Goal: Task Accomplishment & Management: Complete application form

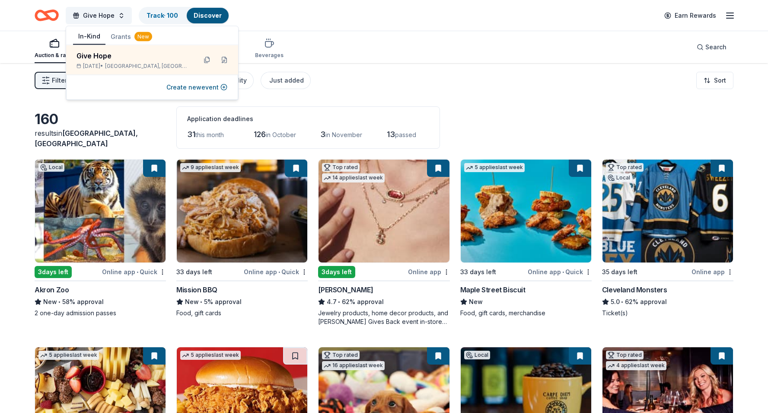
click at [345, 22] on div "Give Hope Track · 100 Discover Earn Rewards" at bounding box center [384, 15] width 699 height 20
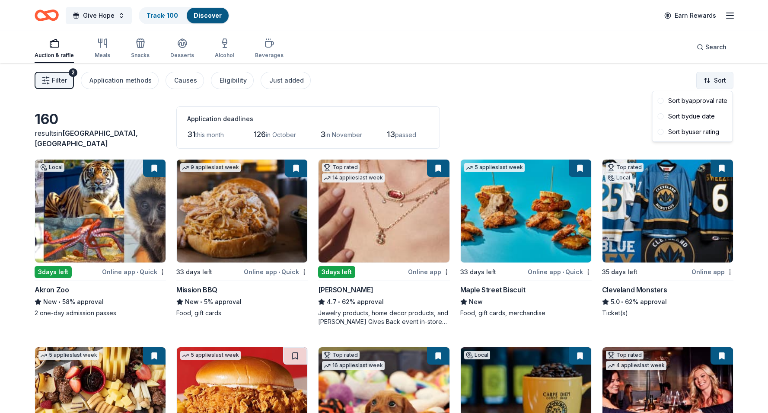
click at [711, 80] on html "Give Hope Track · 100 Discover Earn Rewards Auction & raffle Meals Snacks Desse…" at bounding box center [384, 206] width 768 height 413
click at [288, 78] on html "Give Hope Track · 100 Discover Earn Rewards Auction & raffle Meals Snacks Desse…" at bounding box center [384, 206] width 768 height 413
click at [287, 80] on div "Just added" at bounding box center [286, 80] width 35 height 10
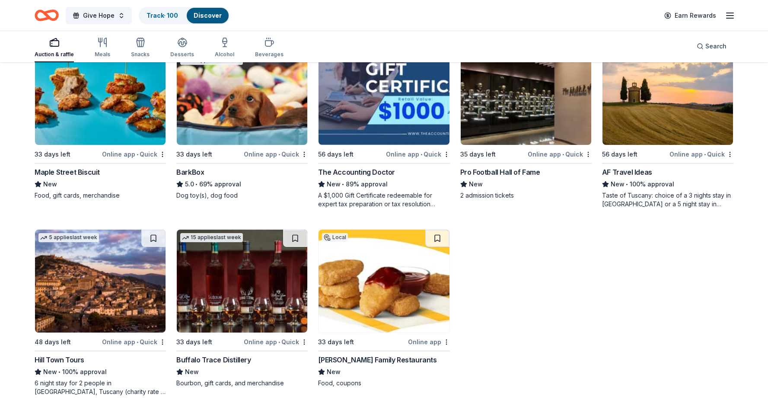
scroll to position [118, 0]
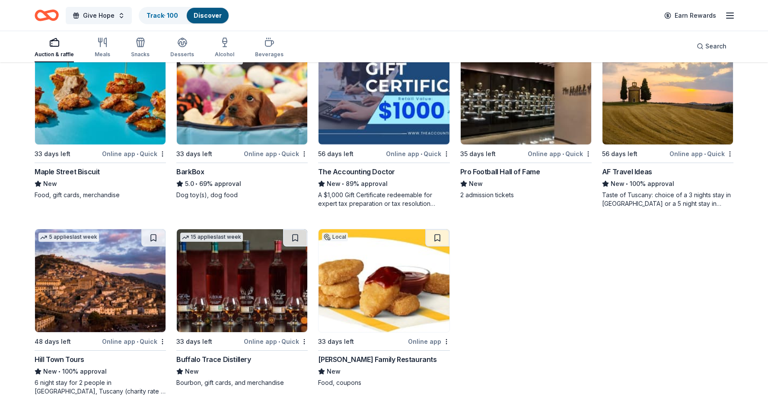
click at [276, 277] on img at bounding box center [242, 280] width 131 height 103
click at [300, 238] on button at bounding box center [295, 237] width 24 height 17
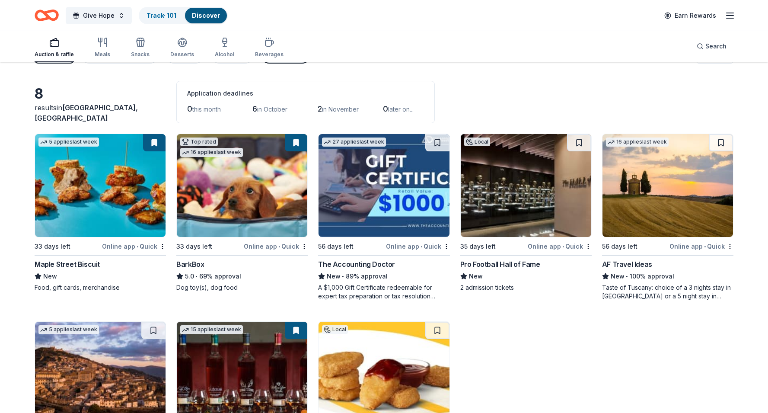
scroll to position [0, 0]
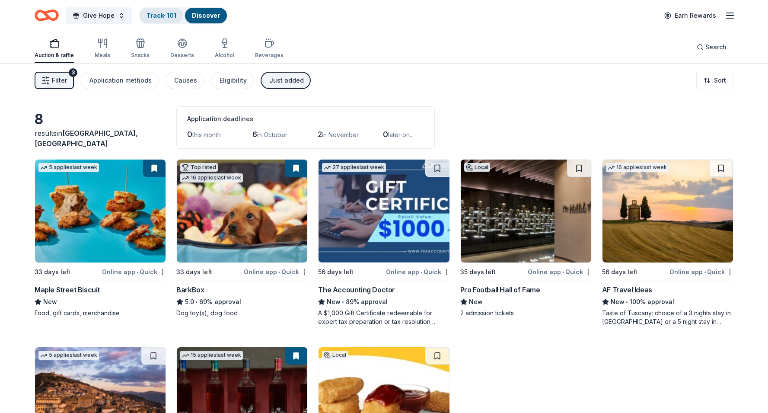
click at [168, 15] on link "Track · 101" at bounding box center [162, 15] width 30 height 7
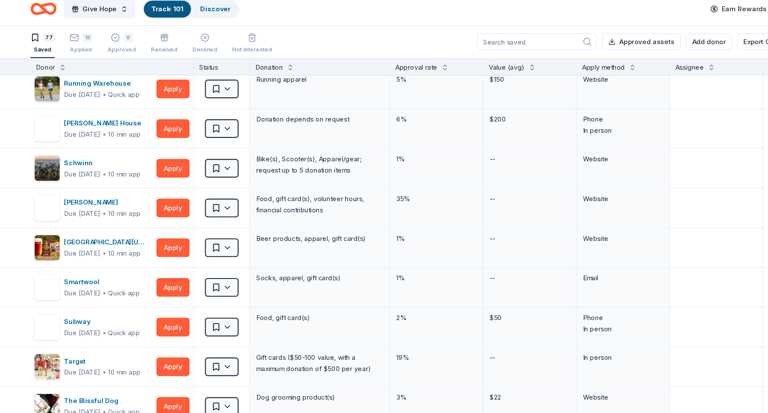
scroll to position [2666, 0]
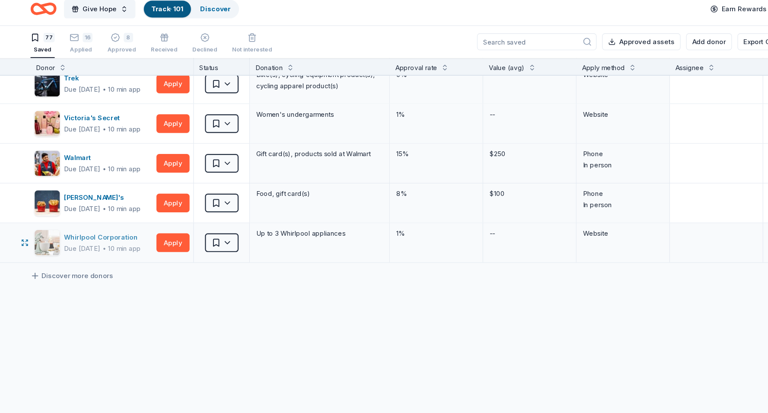
click at [91, 239] on div "Due [DATE]" at bounding box center [83, 237] width 34 height 10
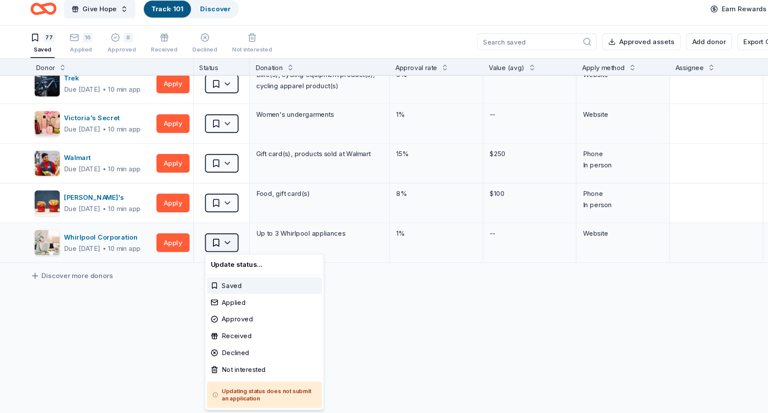
click at [220, 236] on html "Give Hope Track · 101 Discover Earn Rewards 77 Saved 16 Applied 8 Approved Rece…" at bounding box center [384, 206] width 768 height 413
click at [232, 347] on div "Not interested" at bounding box center [251, 349] width 106 height 16
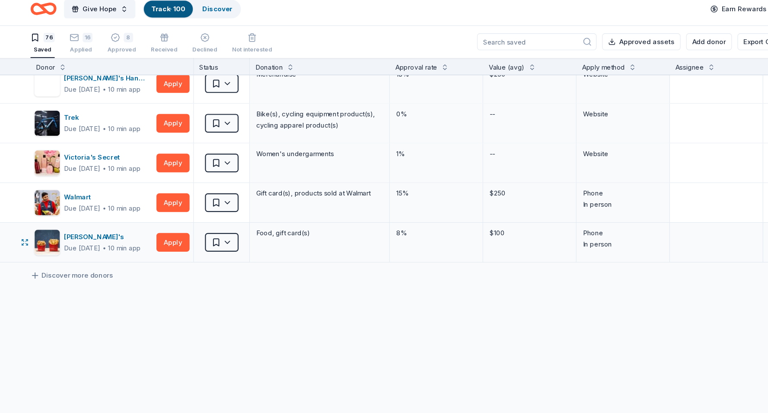
scroll to position [2629, 0]
click at [109, 236] on div "Due in 33 days ∙ 10 min app" at bounding box center [101, 237] width 71 height 10
click at [169, 224] on button "Apply" at bounding box center [166, 231] width 31 height 17
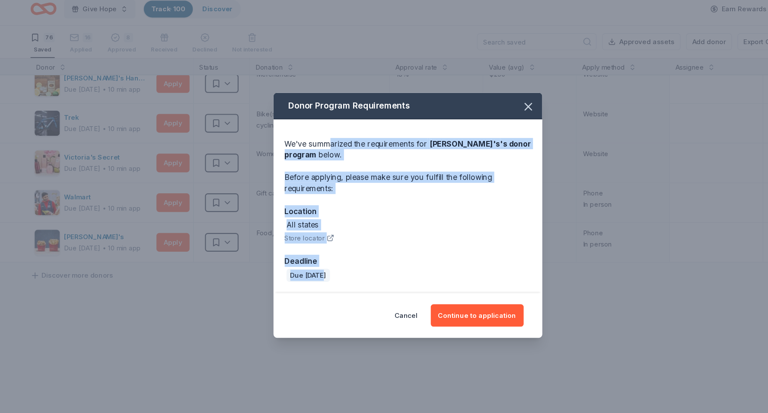
drag, startPoint x: 310, startPoint y: 142, endPoint x: 302, endPoint y: 262, distance: 120.0
click at [302, 262] on div "We've summarized the requirements for Wendy's 's donor program below. Before ap…" at bounding box center [384, 198] width 249 height 161
click at [454, 304] on button "Continue to application" at bounding box center [448, 299] width 86 height 21
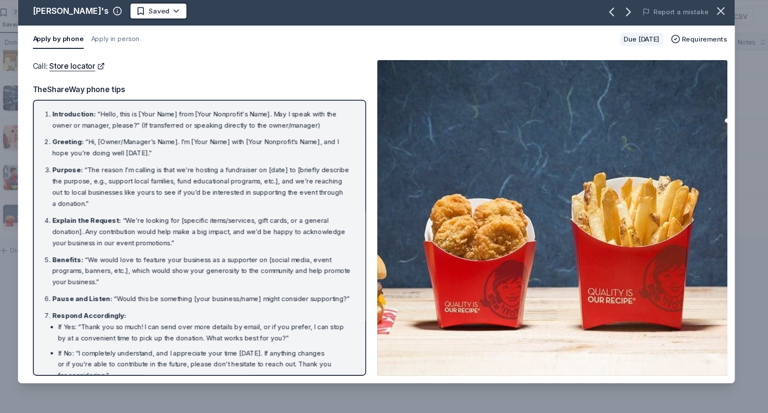
scroll to position [0, 0]
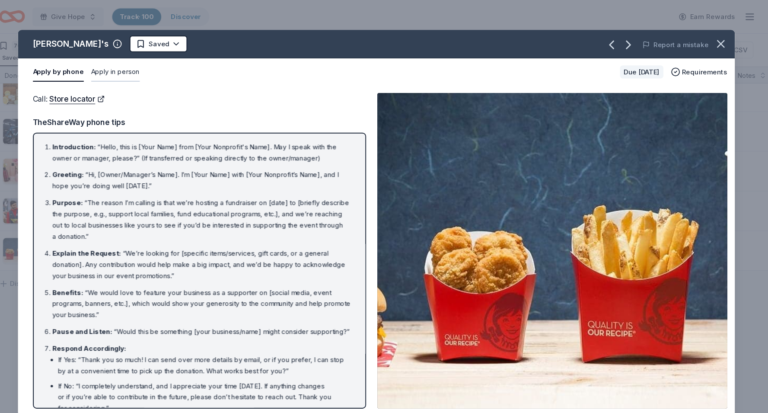
click at [131, 67] on button "Apply in person" at bounding box center [142, 66] width 45 height 18
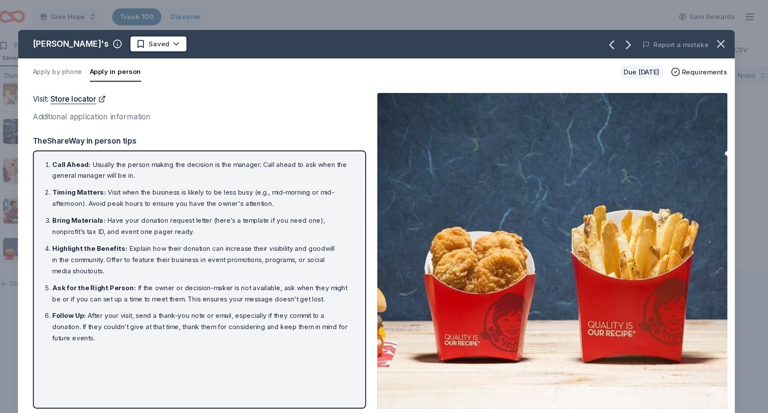
click at [712, 40] on div "Report a mistake" at bounding box center [586, 41] width 258 height 24
click at [708, 42] on icon "button" at bounding box center [703, 41] width 12 height 12
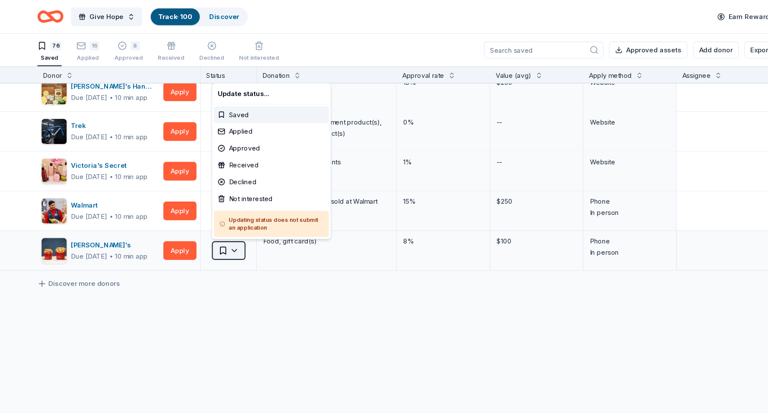
click at [224, 238] on html "Give Hope Track · 100 Discover Earn Rewards 76 Saved 16 Applied 8 Approved Rece…" at bounding box center [384, 206] width 768 height 413
click at [214, 293] on html "Give Hope Track · 100 Discover Earn Rewards 76 Saved 16 Applied 8 Approved Rece…" at bounding box center [384, 206] width 768 height 413
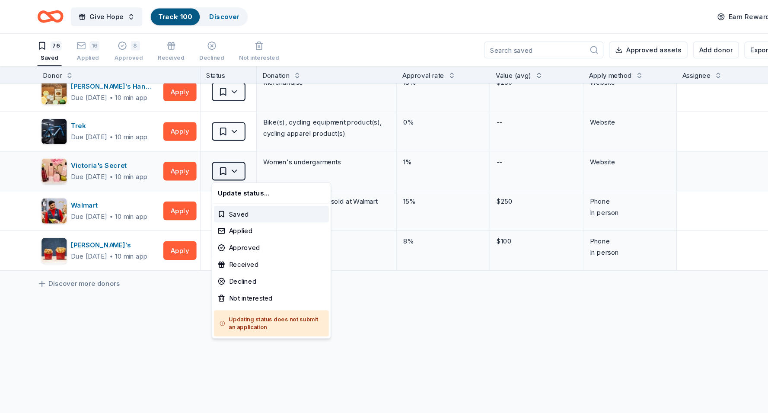
click at [215, 163] on html "Give Hope Track · 100 Discover Earn Rewards 76 Saved 16 Applied 8 Approved Rece…" at bounding box center [384, 206] width 768 height 413
click at [218, 271] on div "Not interested" at bounding box center [251, 276] width 106 height 16
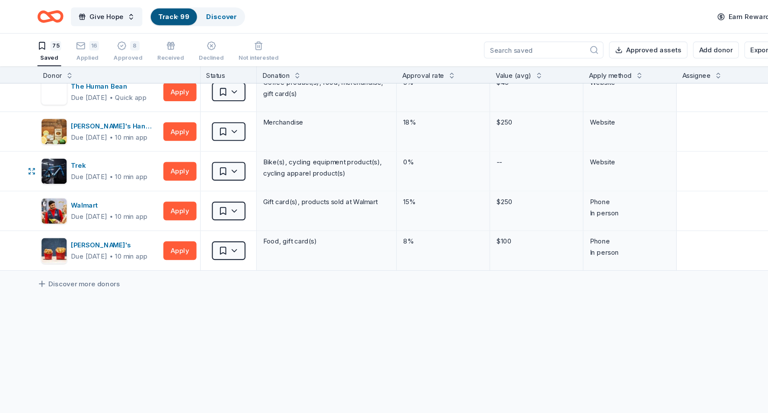
scroll to position [2593, 0]
click at [166, 160] on button "Apply" at bounding box center [166, 158] width 31 height 17
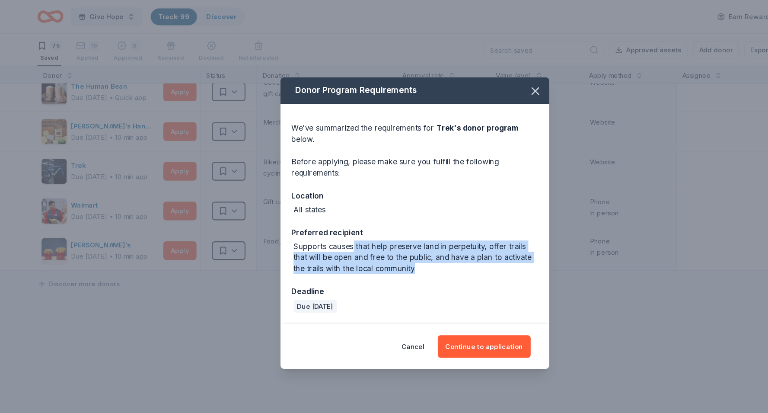
drag, startPoint x: 326, startPoint y: 231, endPoint x: 366, endPoint y: 256, distance: 47.0
click at [366, 256] on div "We've summarized the requirements for Trek 's donor program below. Before apply…" at bounding box center [384, 198] width 249 height 204
click at [425, 233] on div "Supports causes that help preserve land in perpetuity, offer trails that will b…" at bounding box center [385, 238] width 227 height 31
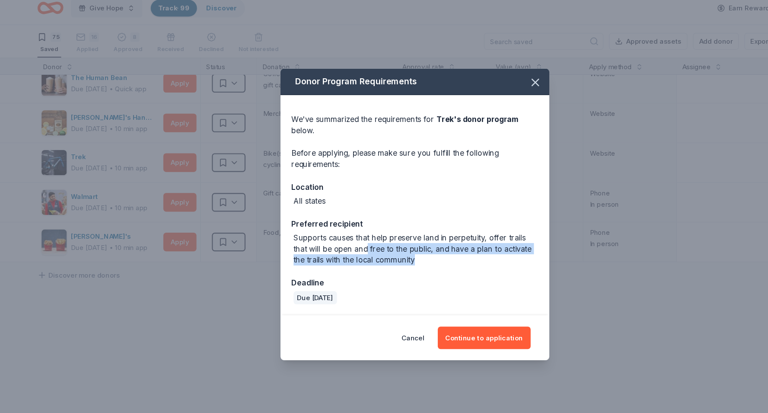
drag, startPoint x: 323, startPoint y: 235, endPoint x: 384, endPoint y: 245, distance: 61.8
click at [384, 245] on div "Supports causes that help preserve land in perpetuity, offer trails that will b…" at bounding box center [385, 238] width 227 height 31
click at [416, 236] on div "Supports causes that help preserve land in perpetuity, offer trails that will b…" at bounding box center [385, 238] width 227 height 31
drag, startPoint x: 414, startPoint y: 236, endPoint x: 405, endPoint y: 251, distance: 17.4
click at [405, 251] on div "Supports causes that help preserve land in perpetuity, offer trails that will b…" at bounding box center [385, 238] width 227 height 31
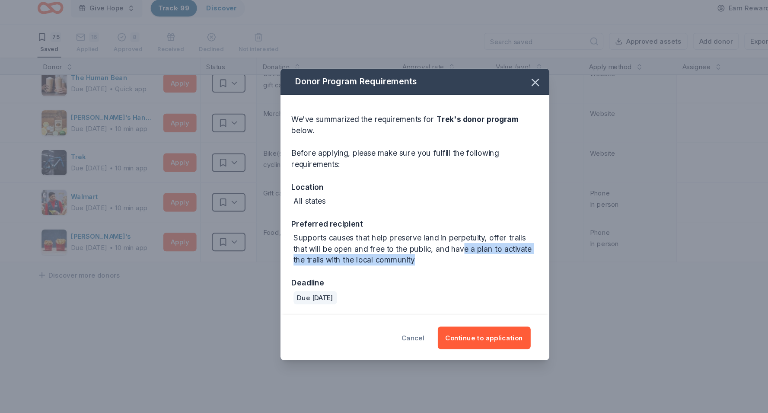
click at [387, 325] on button "Cancel" at bounding box center [382, 320] width 21 height 21
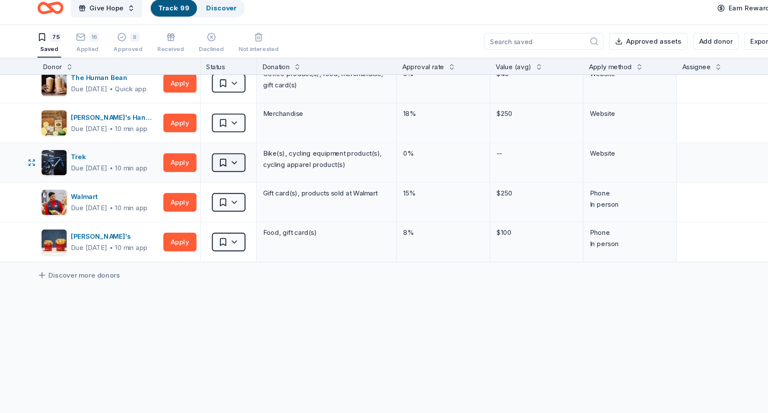
click at [217, 160] on html "Give Hope Track · 99 Discover Earn Rewards 75 Saved 16 Applied 8 Approved Recei…" at bounding box center [384, 206] width 768 height 413
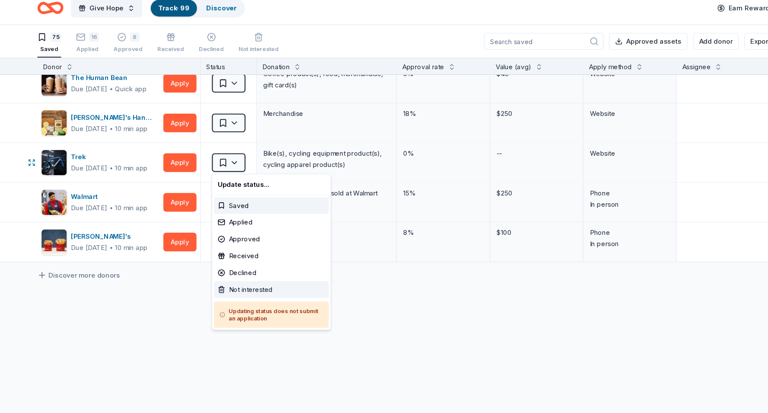
click at [220, 276] on div "Not interested" at bounding box center [251, 276] width 106 height 16
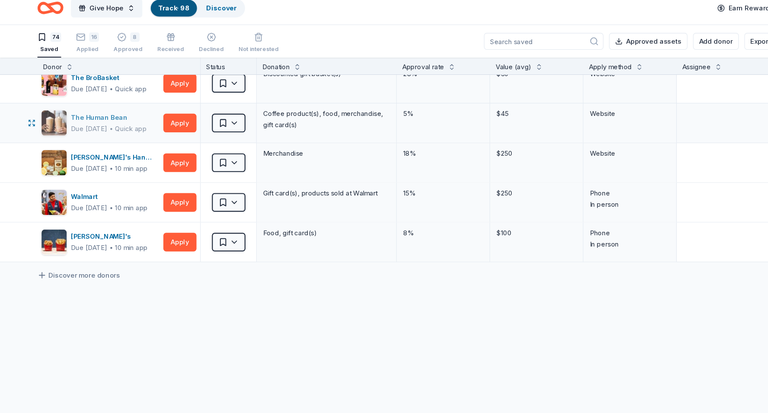
scroll to position [2556, 0]
click at [156, 158] on button "Apply" at bounding box center [166, 158] width 31 height 17
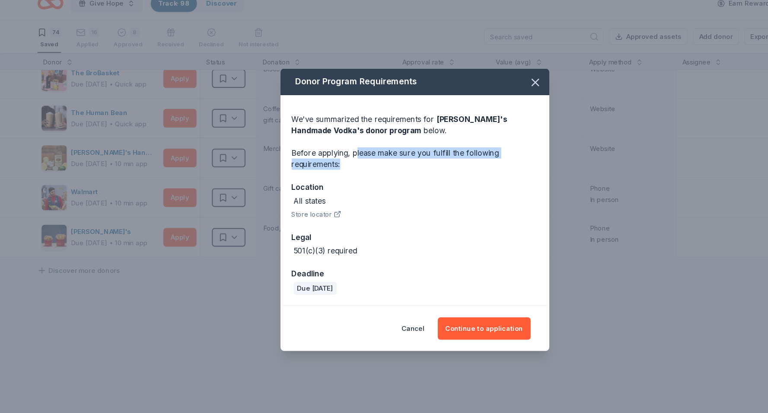
drag, startPoint x: 329, startPoint y: 154, endPoint x: 325, endPoint y: 169, distance: 15.4
click at [325, 169] on div "Before applying, please make sure you fulfill the following requirements:" at bounding box center [384, 159] width 228 height 21
click at [325, 165] on div "Before applying, please make sure you fulfill the following requirements:" at bounding box center [384, 159] width 228 height 21
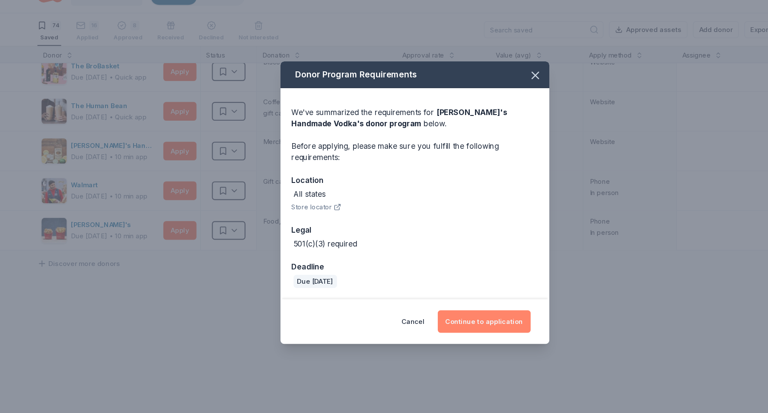
click at [431, 317] on button "Continue to application" at bounding box center [448, 316] width 86 height 21
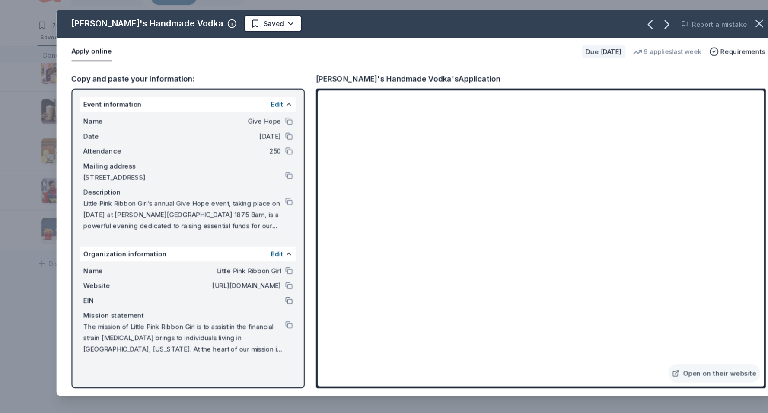
click at [268, 297] on button at bounding box center [267, 297] width 7 height 7
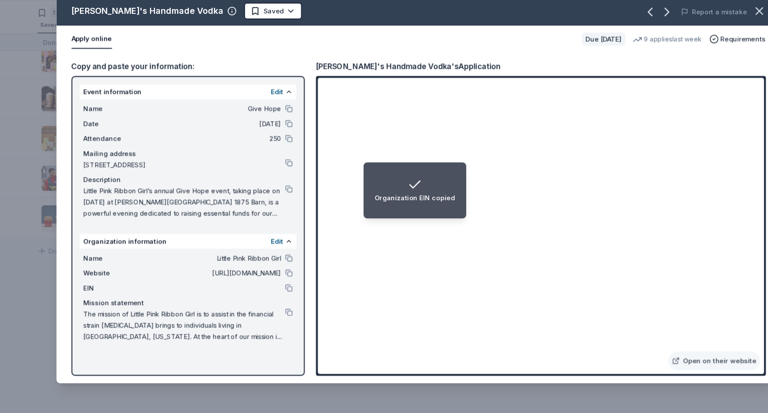
scroll to position [0, 0]
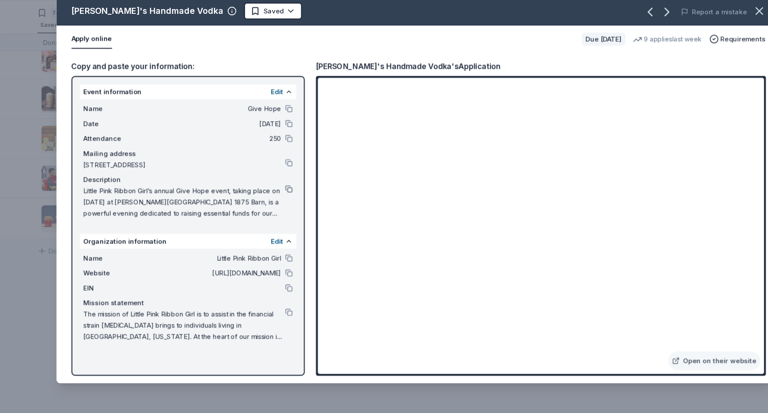
click at [268, 204] on button at bounding box center [267, 205] width 7 height 7
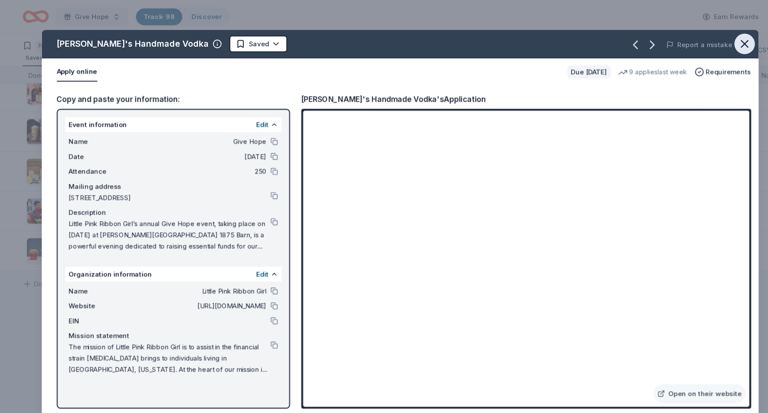
click at [702, 43] on icon "button" at bounding box center [703, 41] width 12 height 12
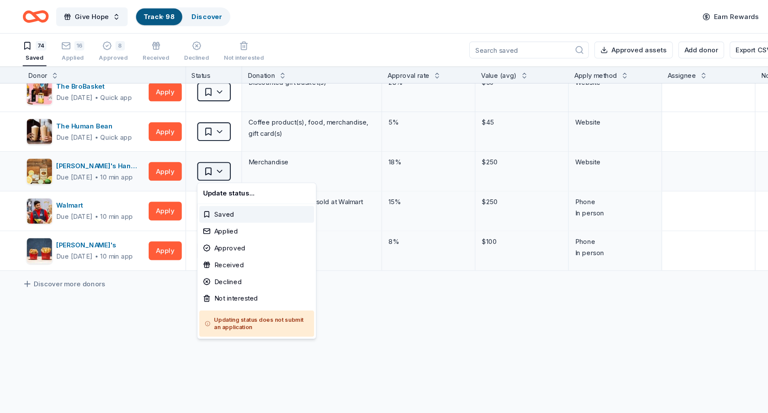
click at [221, 160] on html "Give Hope Track · 98 Discover Earn Rewards 74 Saved 16 Applied 8 Approved Recei…" at bounding box center [384, 206] width 768 height 413
click at [228, 229] on div "Approved" at bounding box center [251, 230] width 106 height 16
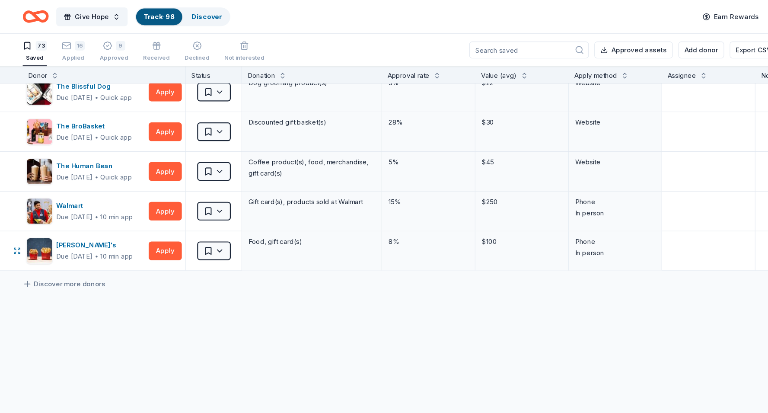
scroll to position [2519, 0]
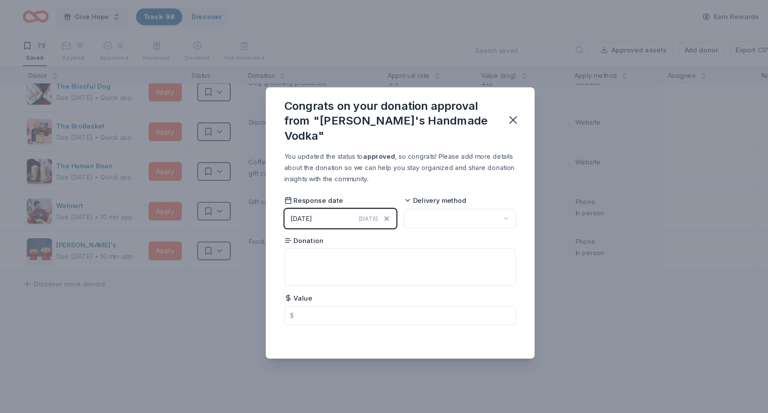
click at [488, 111] on icon "button" at bounding box center [489, 111] width 6 height 6
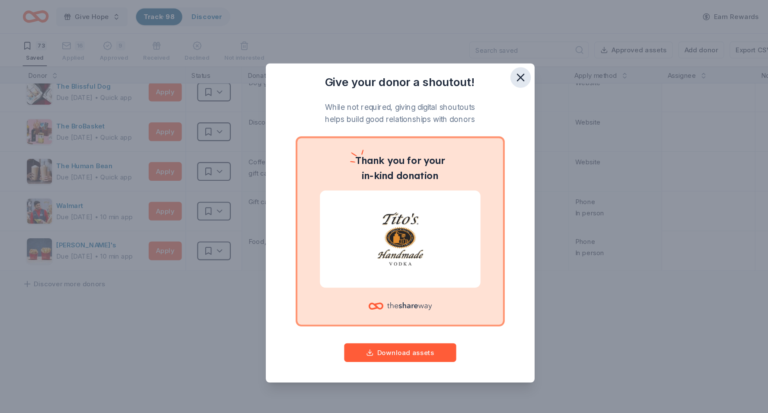
click at [494, 77] on icon "button" at bounding box center [496, 72] width 12 height 12
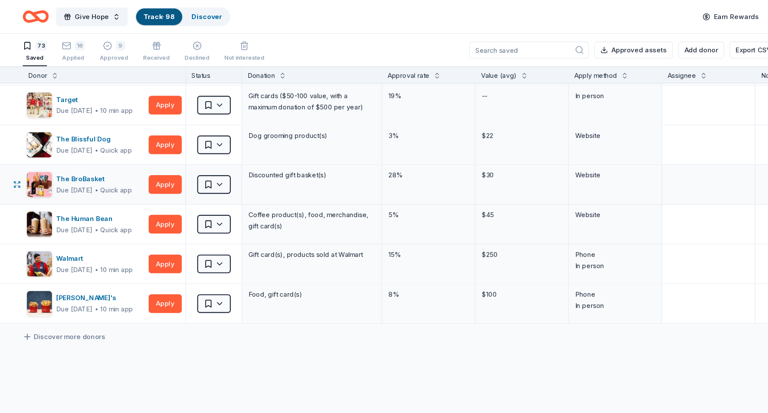
scroll to position [2463, 0]
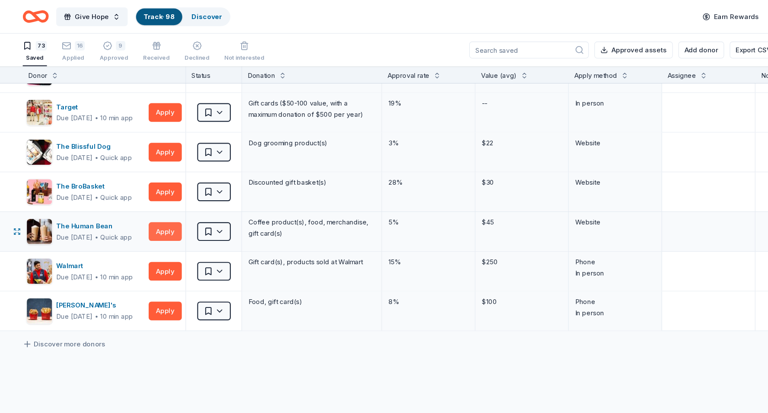
click at [164, 212] on button "Apply" at bounding box center [166, 214] width 31 height 17
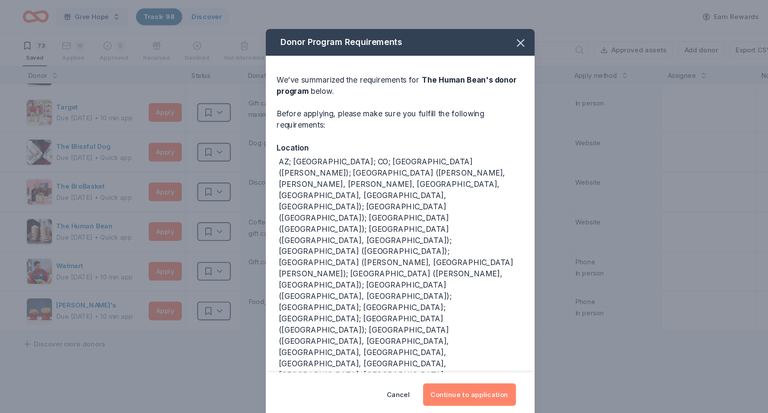
click at [447, 355] on button "Continue to application" at bounding box center [448, 365] width 86 height 21
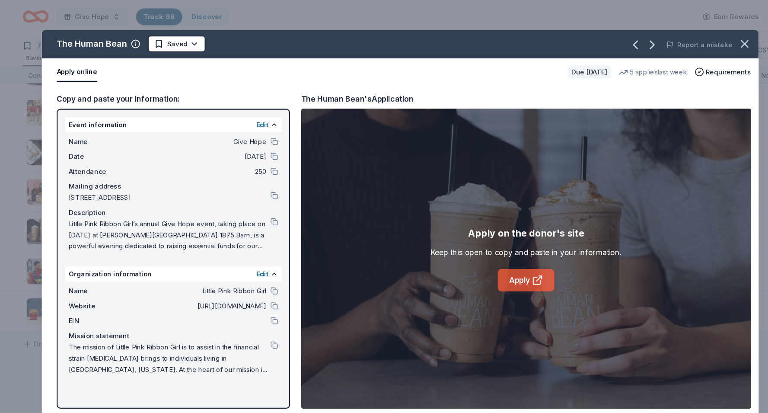
click at [511, 258] on icon at bounding box center [511, 259] width 10 height 10
click at [267, 283] on button at bounding box center [267, 283] width 7 height 7
click at [267, 207] on button at bounding box center [267, 205] width 7 height 7
click at [704, 41] on icon "button" at bounding box center [703, 41] width 12 height 12
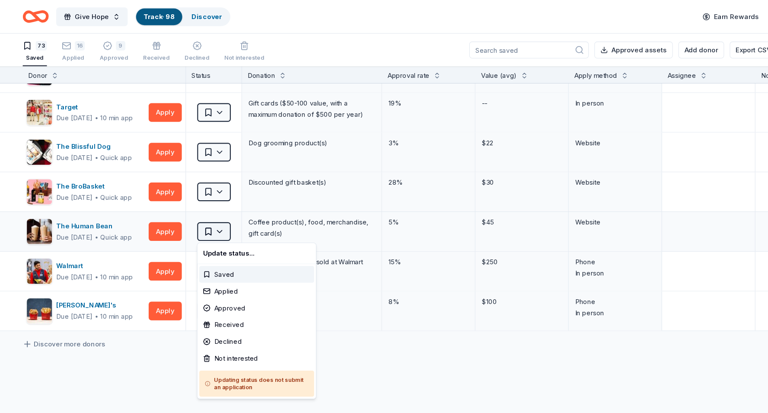
click at [225, 219] on html "Give Hope Track · 98 Discover Earn Rewards 73 Saved 16 Applied 9 Approved Recei…" at bounding box center [384, 206] width 768 height 413
click at [229, 269] on div "Applied" at bounding box center [251, 270] width 106 height 16
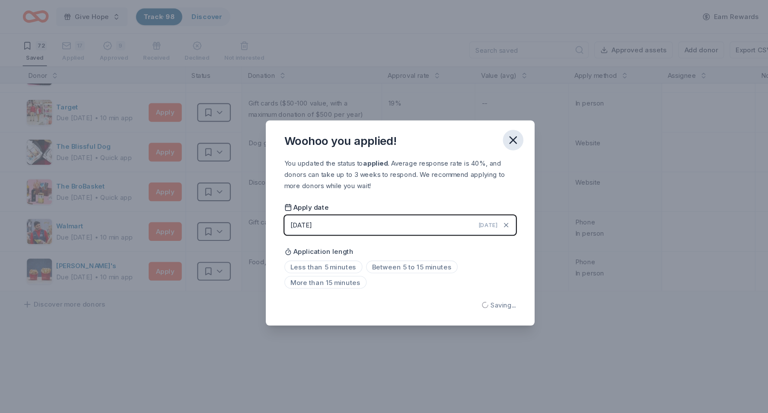
click at [491, 126] on icon "button" at bounding box center [489, 130] width 12 height 12
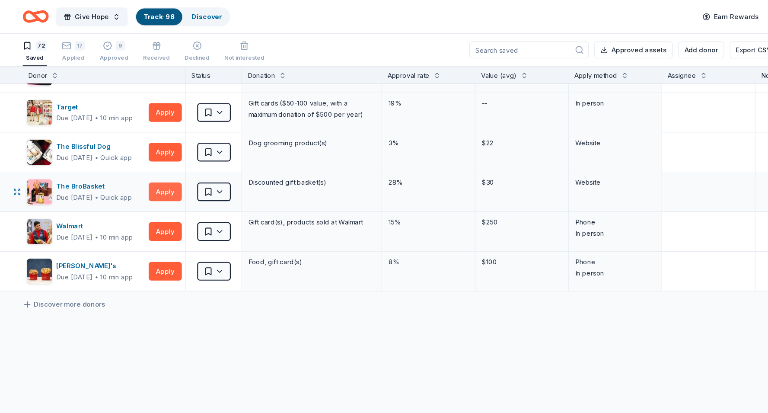
click at [166, 174] on button "Apply" at bounding box center [166, 177] width 31 height 17
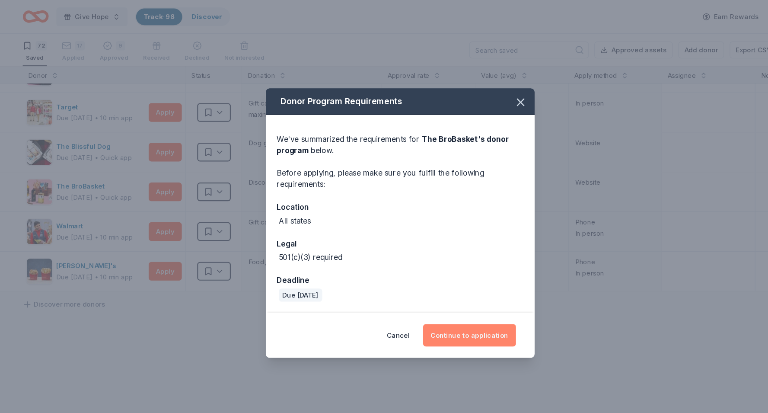
click at [437, 311] on button "Continue to application" at bounding box center [448, 310] width 86 height 21
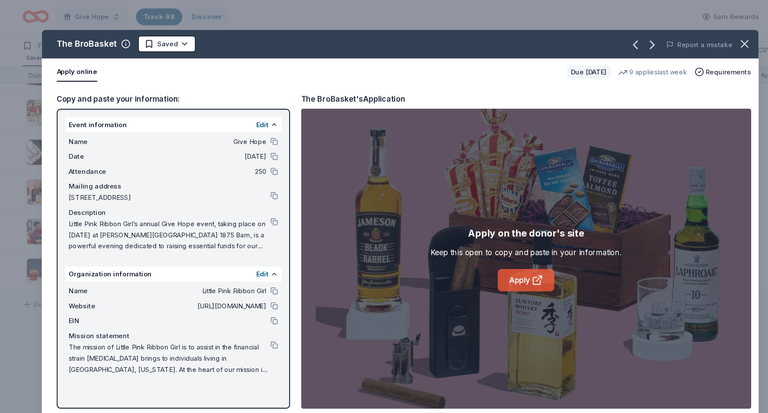
click at [500, 260] on link "Apply" at bounding box center [501, 259] width 52 height 21
click at [277, 233] on div "Event information Edit Name Give Hope Date 11/08/25 Attendance 250 Mailing addr…" at bounding box center [174, 240] width 216 height 278
click at [266, 299] on button at bounding box center [267, 297] width 7 height 7
click at [267, 206] on button at bounding box center [267, 205] width 7 height 7
click at [709, 45] on icon "button" at bounding box center [703, 41] width 12 height 12
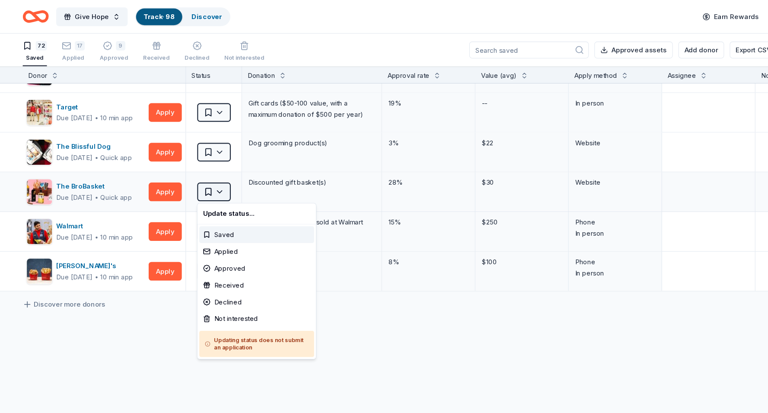
click at [221, 178] on html "Give Hope Track · 98 Discover Earn Rewards 72 Saved 17 Applied 9 Approved Recei…" at bounding box center [384, 206] width 768 height 413
click at [226, 233] on div "Applied" at bounding box center [251, 233] width 106 height 16
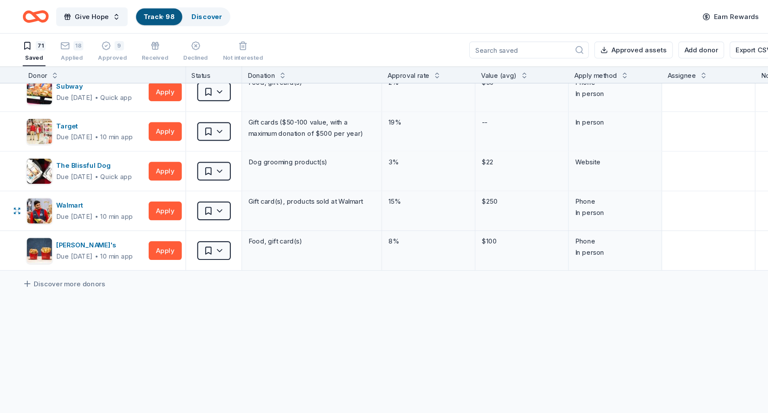
scroll to position [2446, 0]
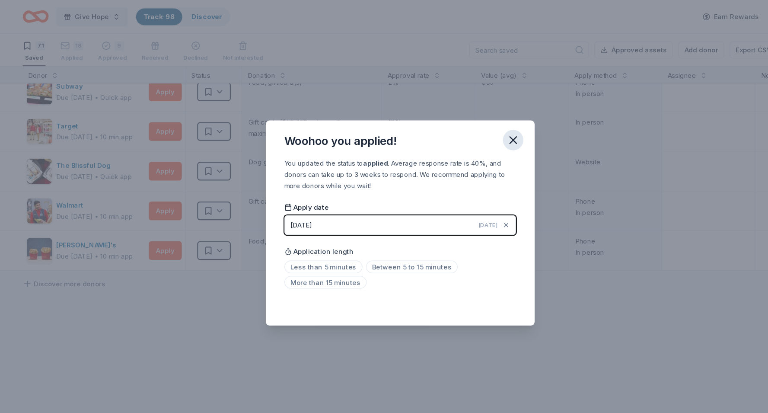
click at [490, 128] on icon "button" at bounding box center [489, 130] width 6 height 6
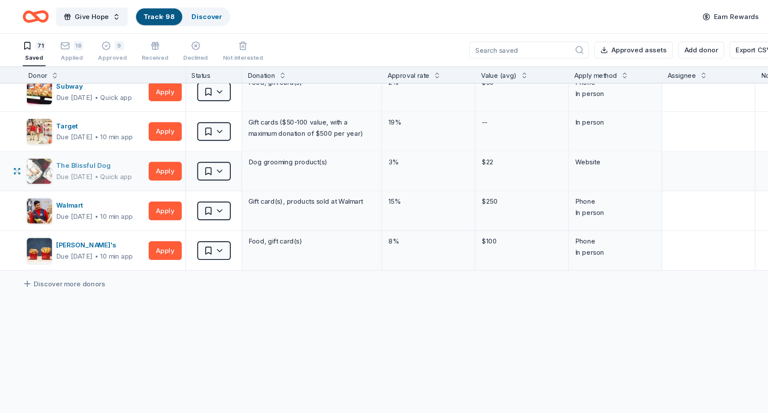
click at [99, 166] on div "Due in 21 days" at bounding box center [83, 164] width 34 height 10
click at [220, 159] on html "Give Hope Track · 98 Discover Earn Rewards 71 Saved 18 Applied 9 Approved Recei…" at bounding box center [384, 206] width 768 height 413
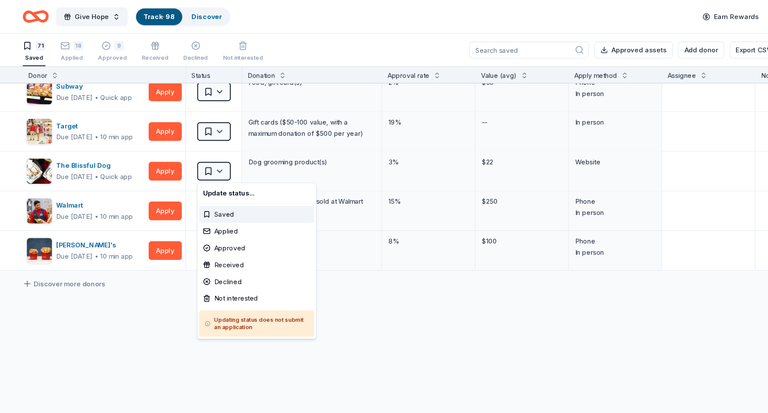
click at [130, 285] on html "Give Hope Track · 98 Discover Earn Rewards 71 Saved 18 Applied 9 Approved Recei…" at bounding box center [384, 206] width 768 height 413
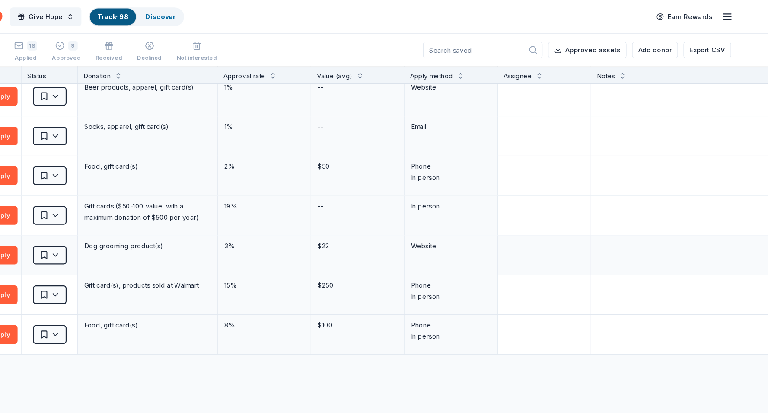
scroll to position [2368, 0]
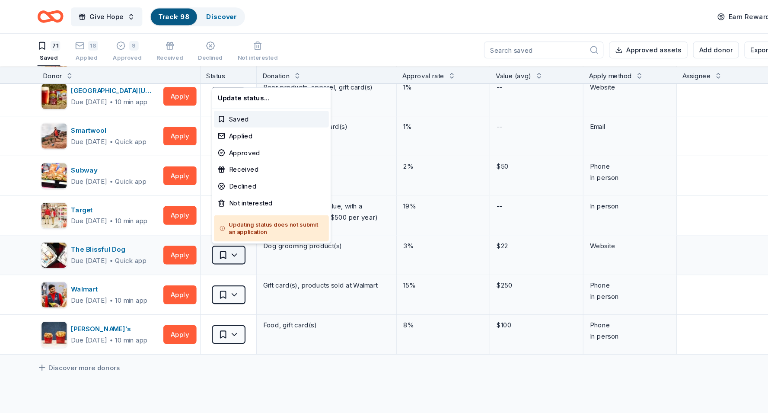
click at [216, 236] on html "Give Hope Track · 98 Discover Earn Rewards 71 Saved 18 Applied 9 Approved Recei…" at bounding box center [384, 206] width 768 height 413
click at [247, 113] on div "Saved" at bounding box center [251, 110] width 106 height 16
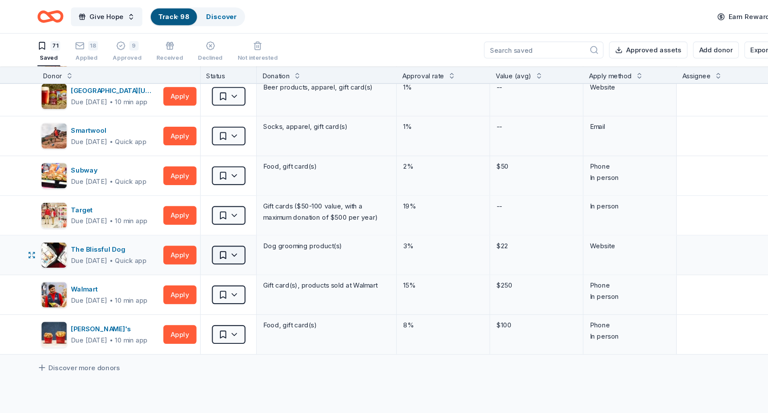
click at [216, 242] on html "Give Hope Track · 98 Discover Earn Rewards 71 Saved 18 Applied 9 Approved Recei…" at bounding box center [384, 206] width 768 height 413
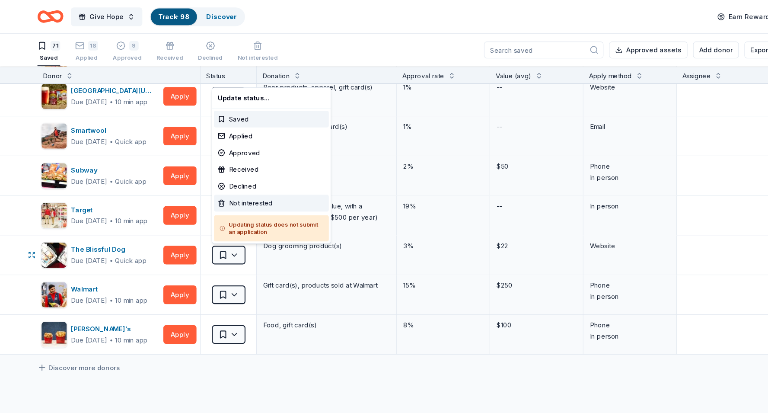
click at [235, 188] on div "Not interested" at bounding box center [251, 188] width 106 height 16
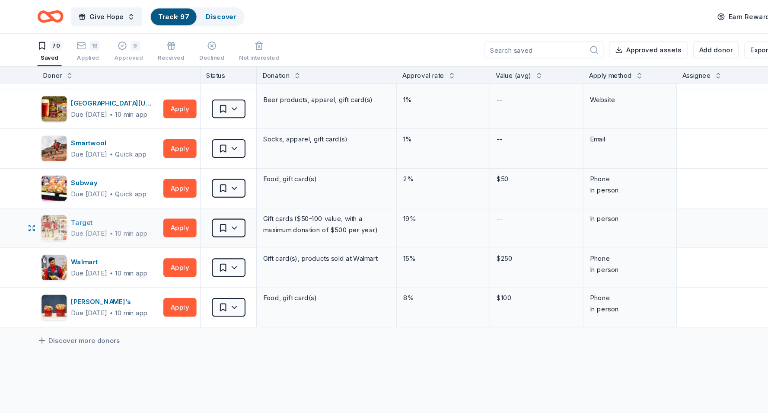
scroll to position [2352, 0]
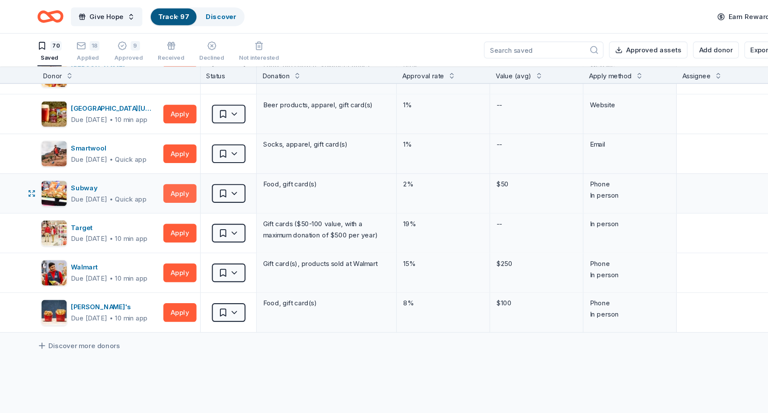
click at [161, 179] on button "Apply" at bounding box center [166, 178] width 31 height 17
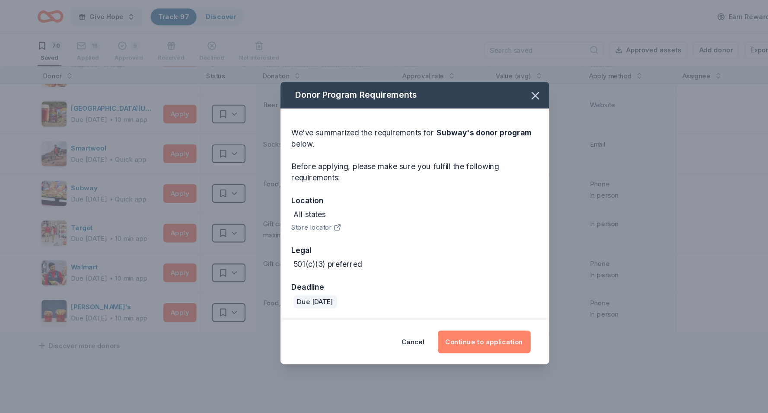
click at [462, 319] on button "Continue to application" at bounding box center [448, 316] width 86 height 21
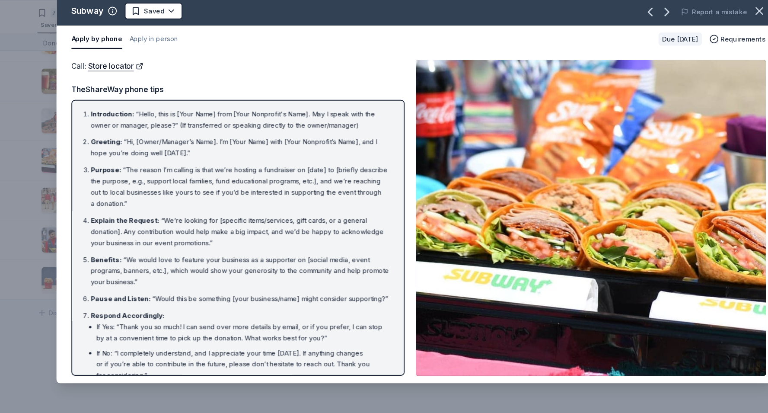
scroll to position [0, 0]
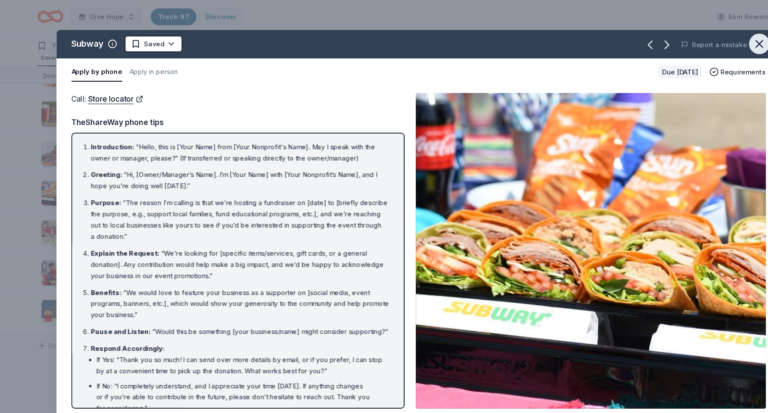
click at [705, 42] on icon "button" at bounding box center [703, 41] width 12 height 12
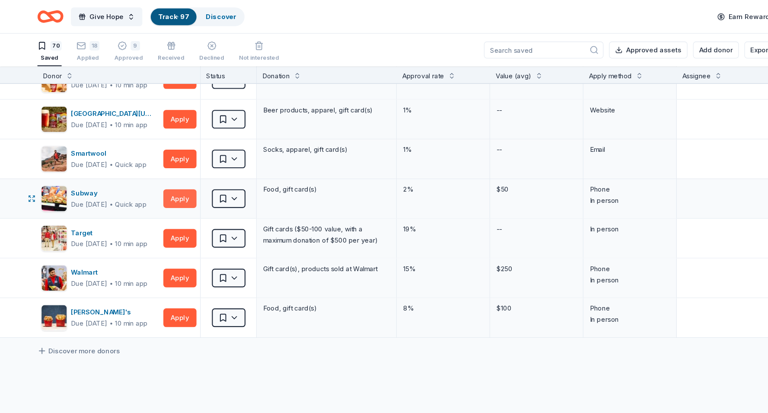
scroll to position [2345, 0]
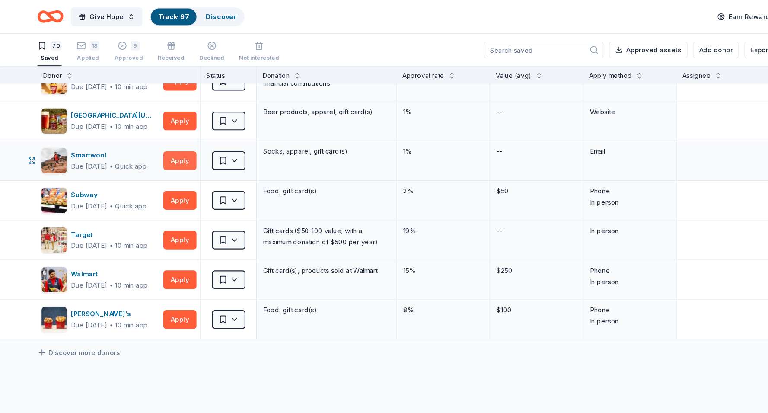
click at [169, 149] on button "Apply" at bounding box center [166, 148] width 31 height 17
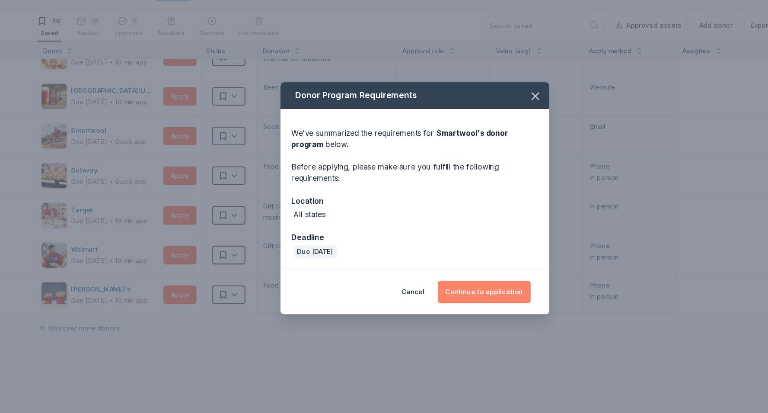
click at [432, 288] on button "Continue to application" at bounding box center [448, 293] width 86 height 21
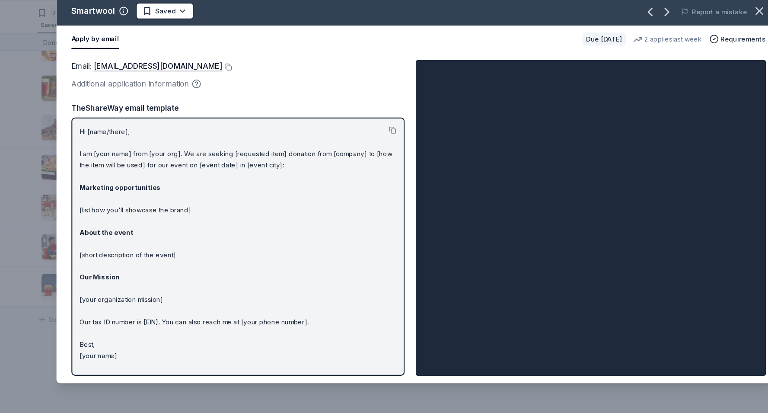
scroll to position [0, 0]
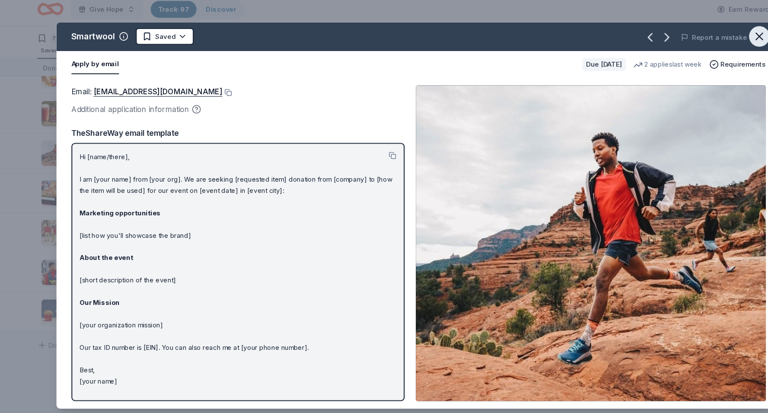
click at [703, 40] on icon "button" at bounding box center [703, 41] width 12 height 12
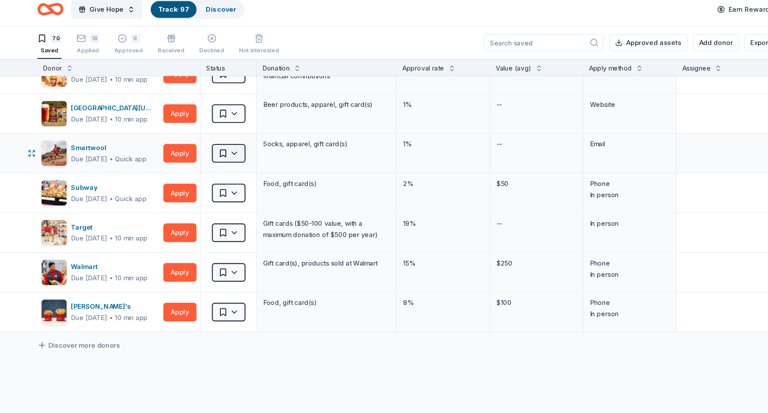
click at [218, 151] on html "Give Hope Track · 97 Discover Earn Rewards 70 Saved 18 Applied 9 Approved Recei…" at bounding box center [384, 206] width 768 height 413
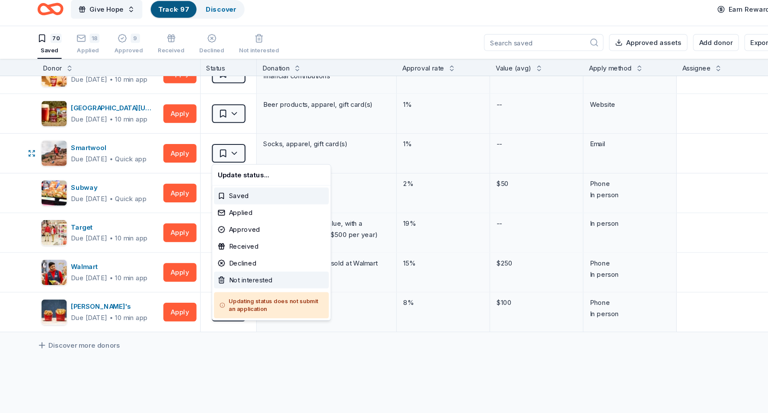
click at [223, 265] on div "Not interested" at bounding box center [251, 266] width 106 height 16
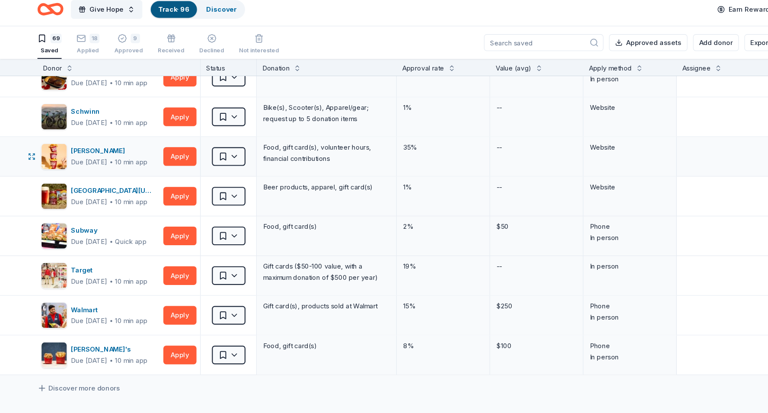
scroll to position [2268, 0]
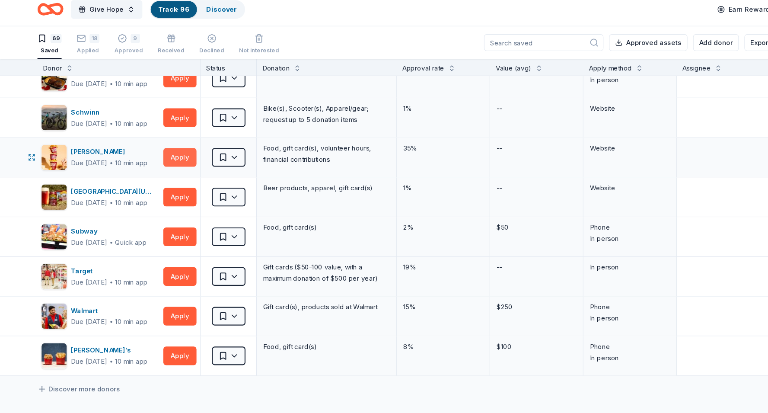
click at [162, 152] on button "Apply" at bounding box center [166, 152] width 31 height 17
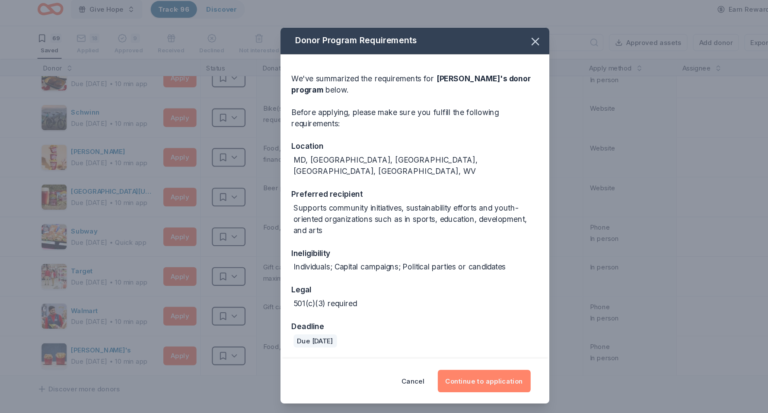
click at [447, 361] on button "Continue to application" at bounding box center [448, 359] width 86 height 21
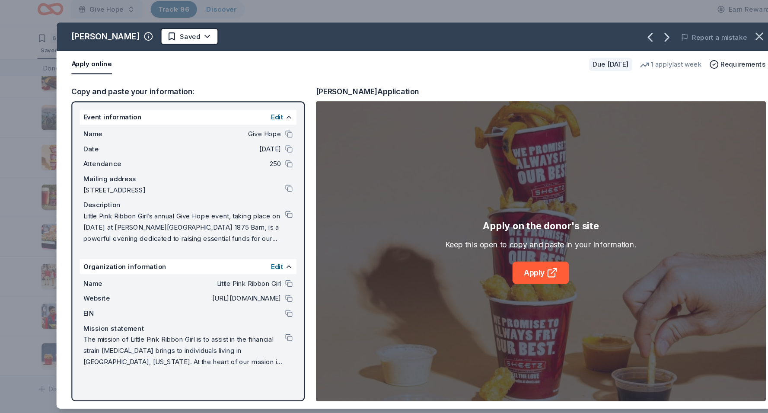
click at [269, 205] on button at bounding box center [267, 205] width 7 height 7
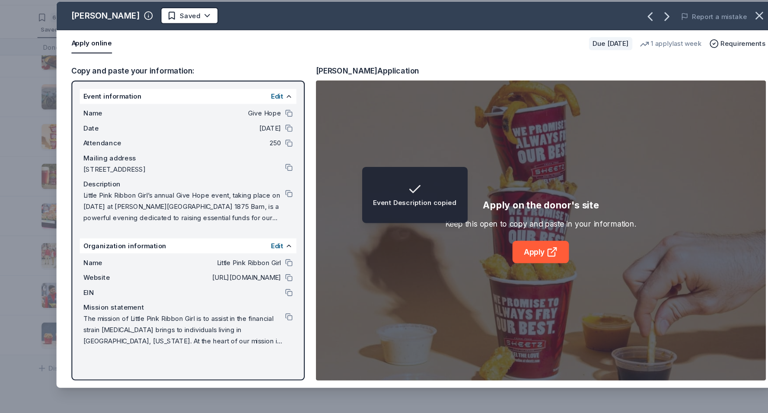
scroll to position [0, 0]
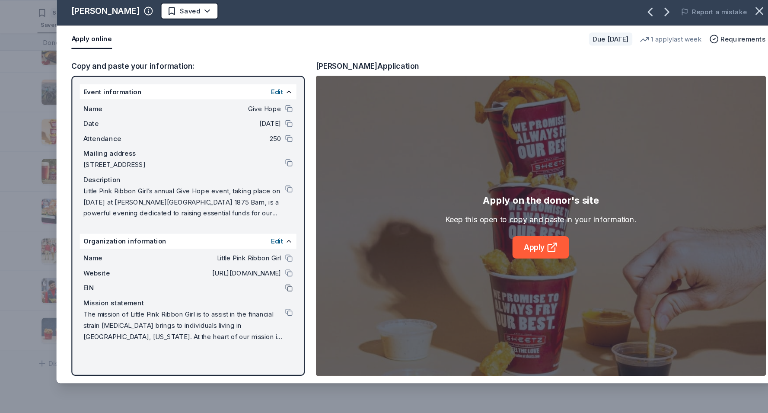
click at [267, 296] on button at bounding box center [267, 297] width 7 height 7
click at [268, 299] on button at bounding box center [267, 297] width 7 height 7
click at [267, 207] on button at bounding box center [267, 205] width 7 height 7
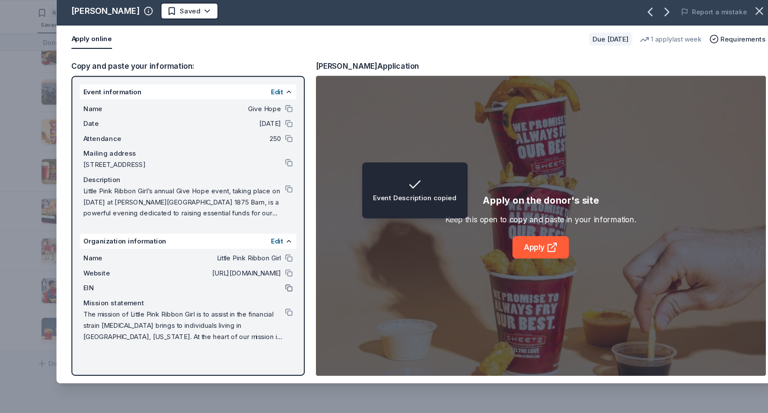
click at [266, 297] on button at bounding box center [267, 297] width 7 height 7
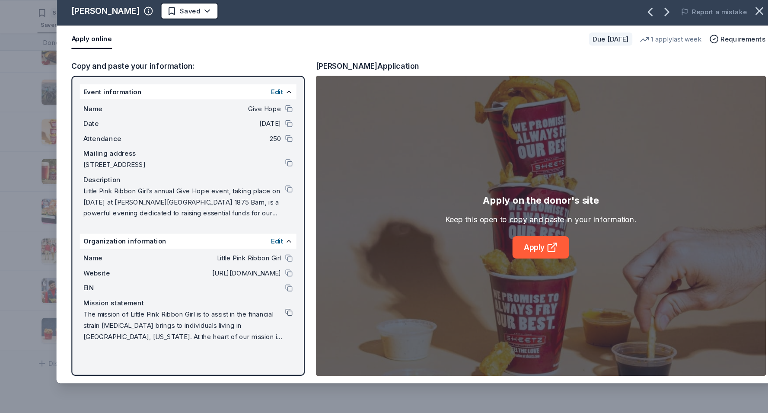
click at [268, 321] on button at bounding box center [267, 319] width 7 height 7
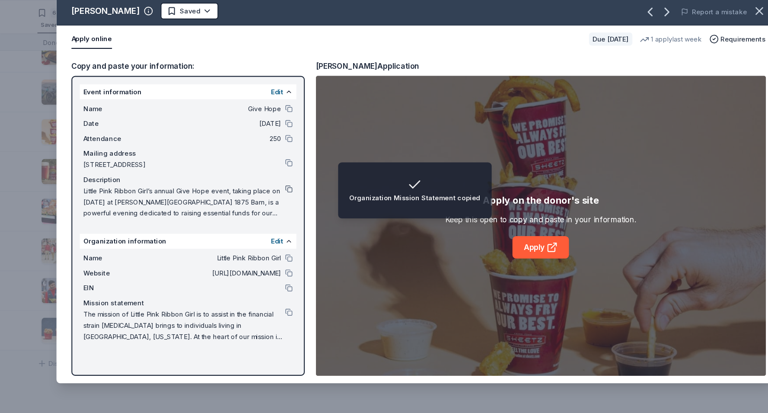
click at [268, 205] on button at bounding box center [267, 205] width 7 height 7
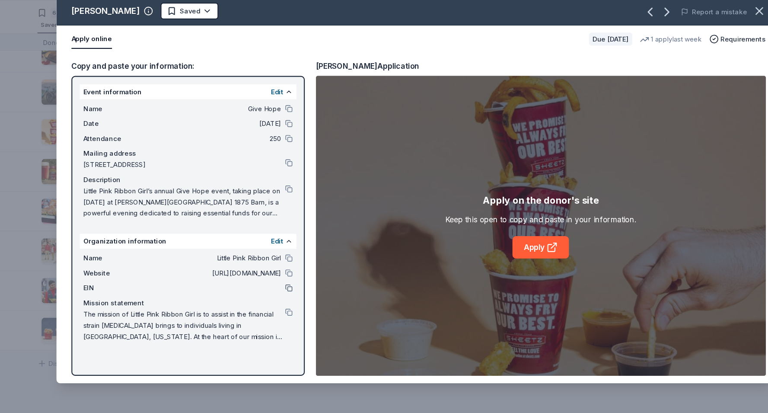
click at [265, 299] on button at bounding box center [267, 297] width 7 height 7
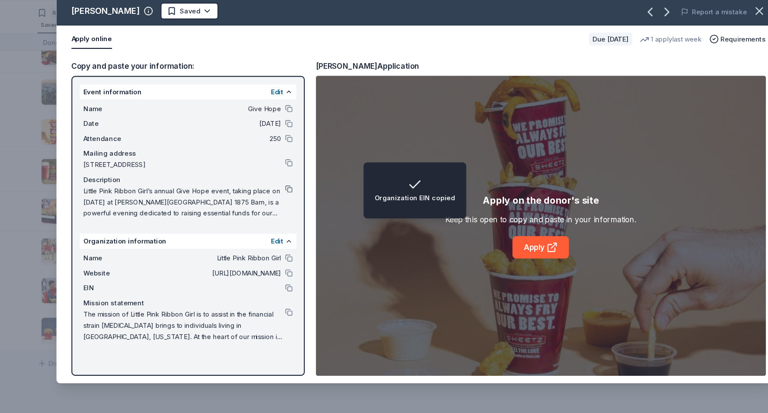
click at [268, 205] on button at bounding box center [267, 205] width 7 height 7
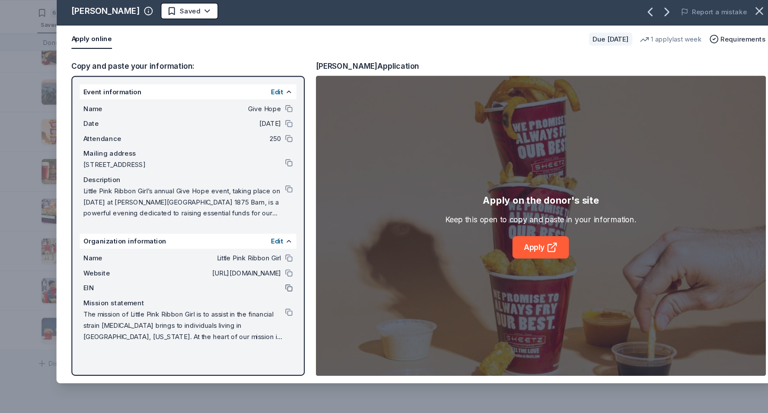
click at [268, 297] on button at bounding box center [267, 297] width 7 height 7
click at [268, 203] on button at bounding box center [267, 205] width 7 height 7
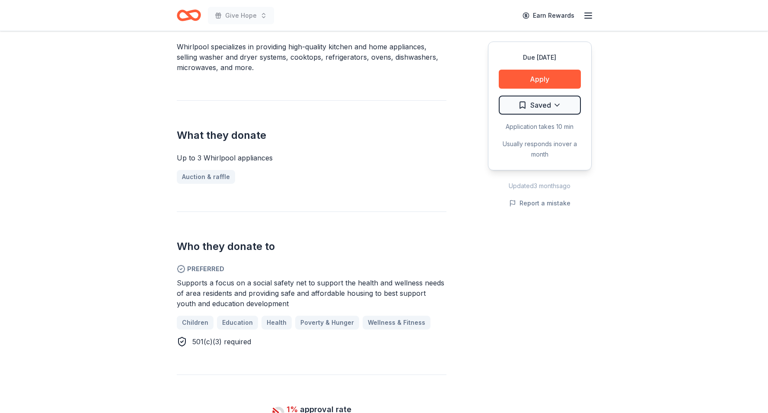
scroll to position [291, 0]
drag, startPoint x: 229, startPoint y: 260, endPoint x: 278, endPoint y: 266, distance: 49.6
click at [278, 277] on div "Supports a focus on a social safety net to support the health and wellness need…" at bounding box center [312, 292] width 270 height 31
drag, startPoint x: 291, startPoint y: 262, endPoint x: 297, endPoint y: 278, distance: 16.4
click at [297, 278] on div "Supports a focus on a social safety net to support the health and wellness need…" at bounding box center [312, 292] width 270 height 31
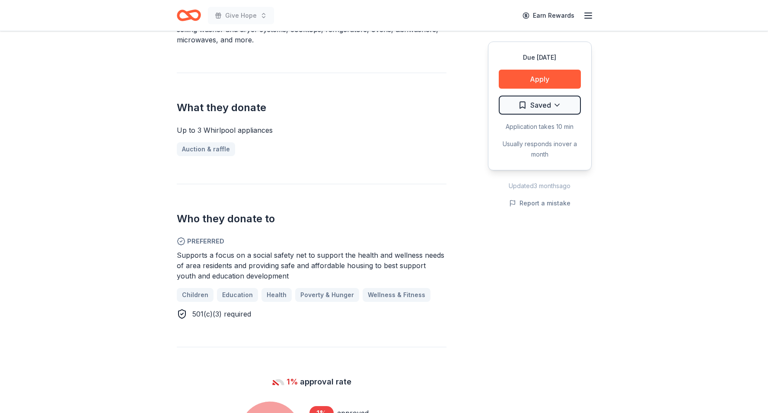
scroll to position [319, 0]
drag, startPoint x: 343, startPoint y: 234, endPoint x: 345, endPoint y: 246, distance: 12.2
click at [345, 250] on span "Supports a focus on a social safety net to support the health and wellness need…" at bounding box center [311, 264] width 268 height 29
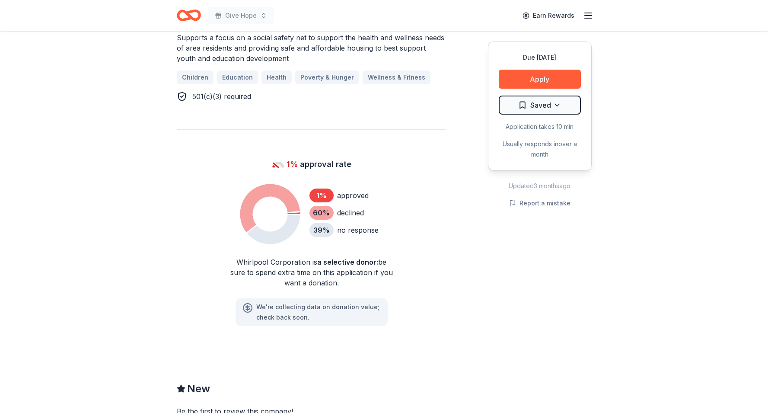
scroll to position [536, 0]
drag, startPoint x: 317, startPoint y: 240, endPoint x: 345, endPoint y: 264, distance: 36.5
click at [345, 264] on div "Whirlpool Corporation is a selective donor : be sure to spend extra time on thi…" at bounding box center [312, 271] width 166 height 31
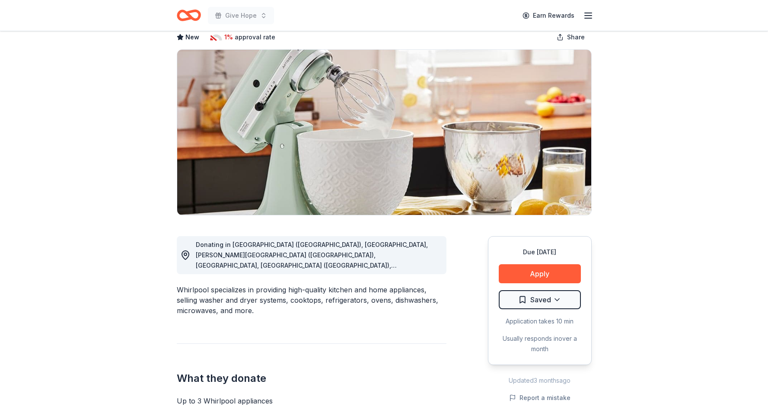
scroll to position [47, 0]
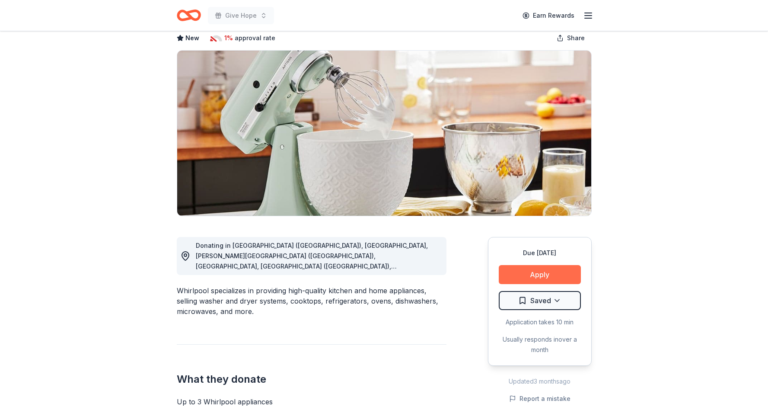
click at [546, 274] on button "Apply" at bounding box center [540, 274] width 82 height 19
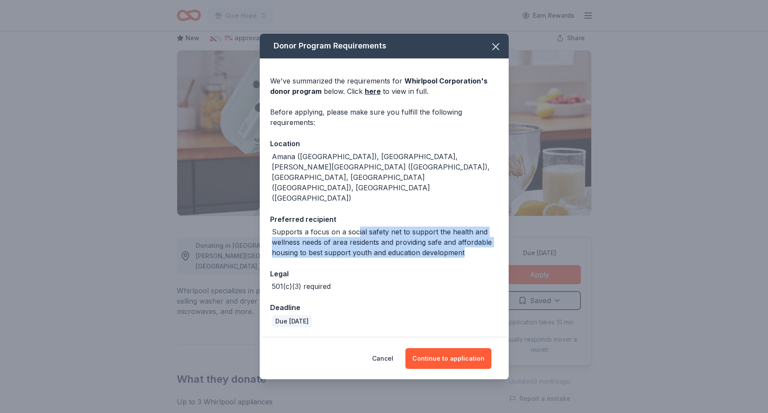
drag, startPoint x: 357, startPoint y: 210, endPoint x: 464, endPoint y: 228, distance: 108.7
click at [464, 228] on div "Supports a focus on a social safety net to support the health and wellness need…" at bounding box center [385, 242] width 227 height 31
click at [446, 348] on button "Continue to application" at bounding box center [448, 358] width 86 height 21
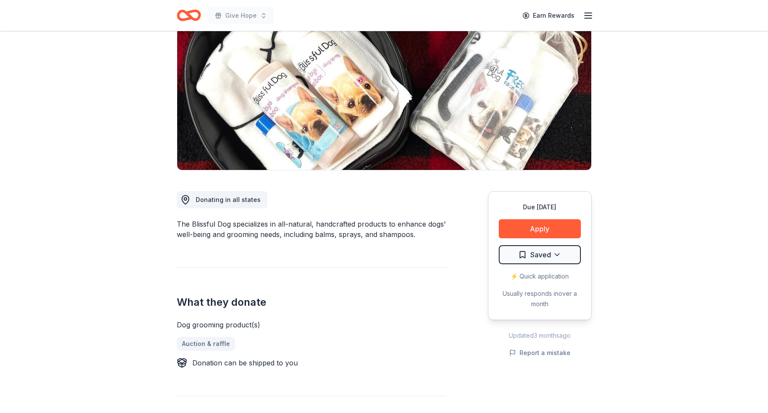
scroll to position [30, 0]
